Goal: Information Seeking & Learning: Learn about a topic

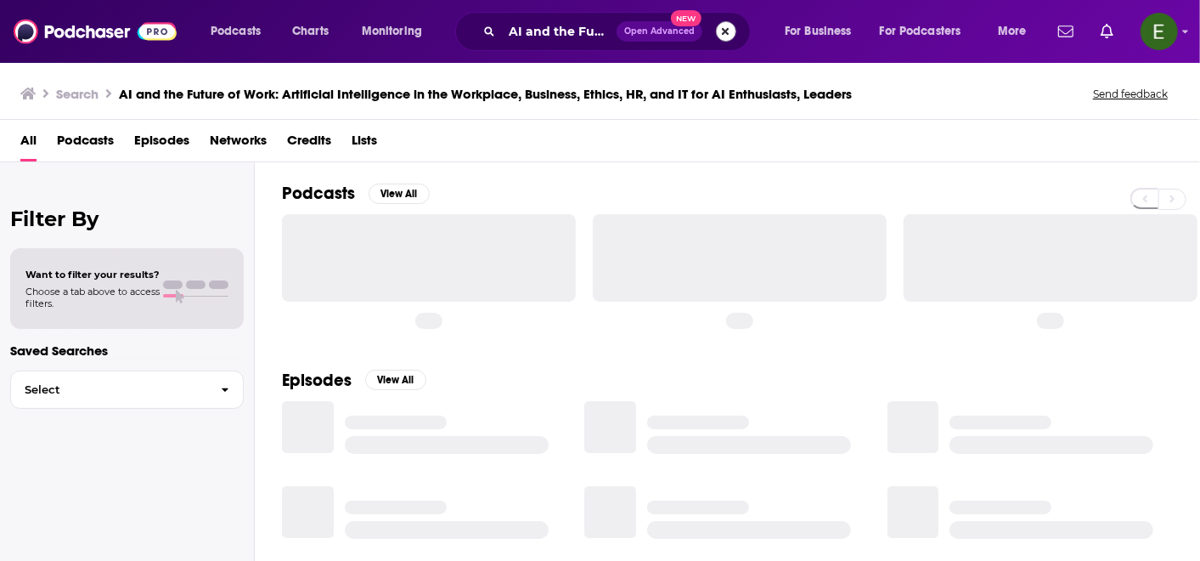
click at [725, 30] on button "Search podcasts, credits, & more..." at bounding box center [726, 31] width 20 height 20
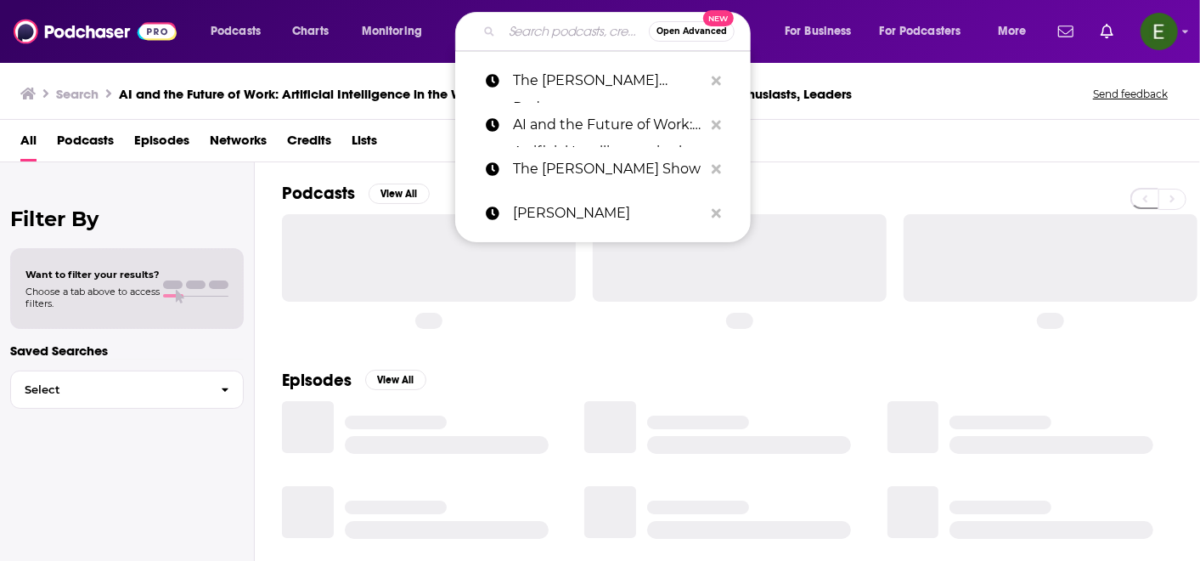
click at [578, 34] on input "Search podcasts, credits, & more..." at bounding box center [575, 31] width 147 height 27
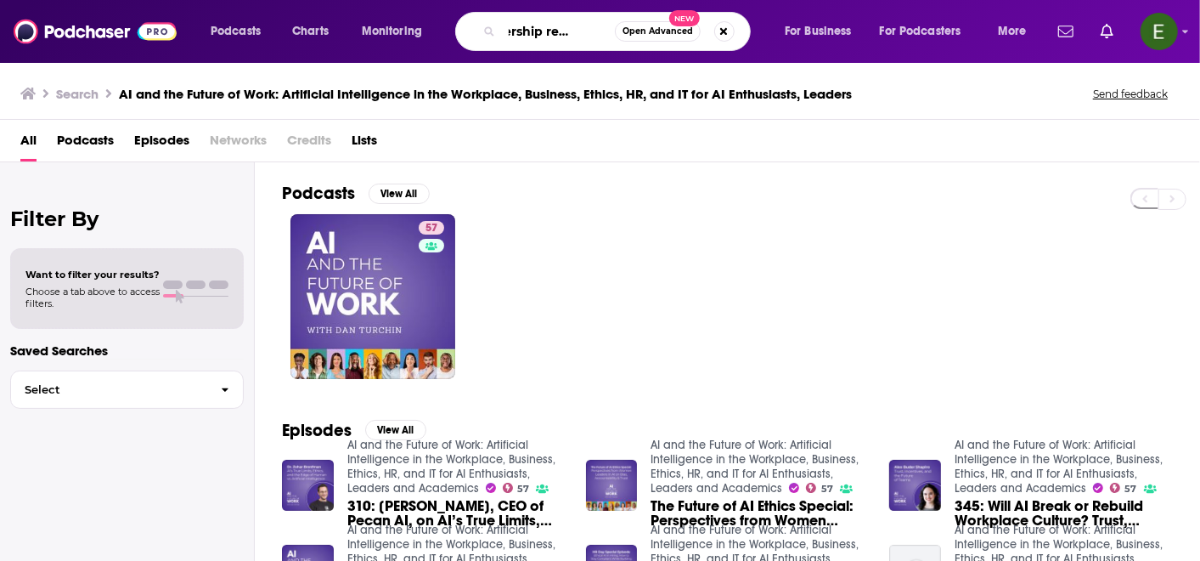
scroll to position [0, 44]
type input "Leadership reimagined"
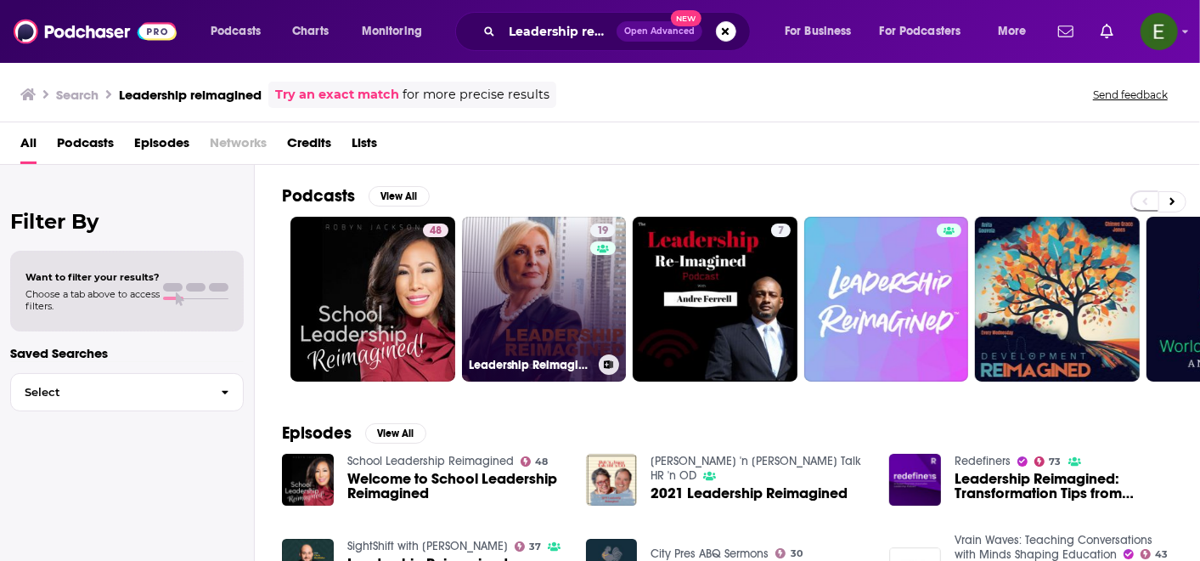
click at [584, 274] on link "19 Leadership Reimagined" at bounding box center [544, 299] width 165 height 165
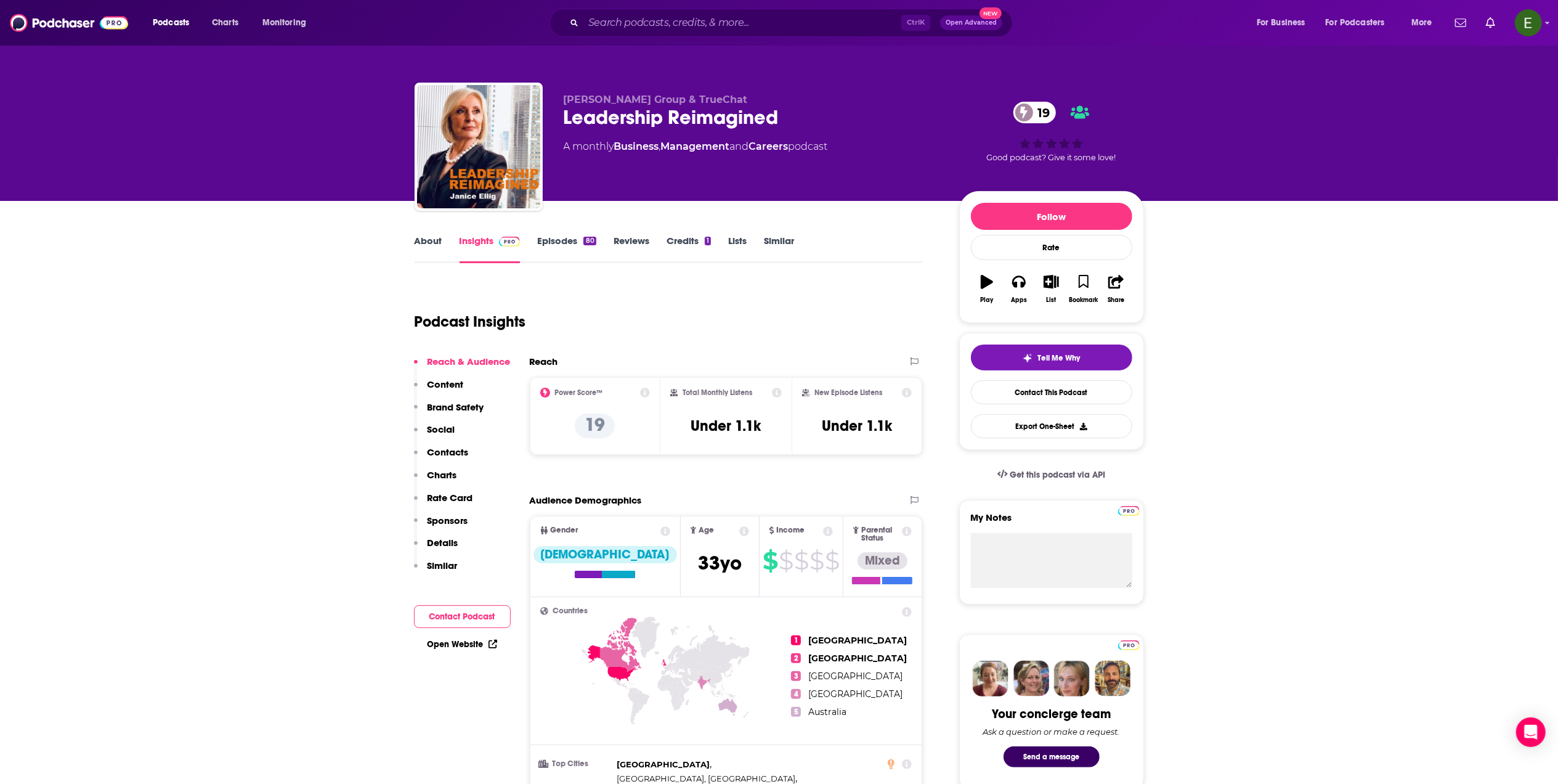
drag, startPoint x: 1248, startPoint y: 305, endPoint x: 1095, endPoint y: 410, distance: 185.6
